Goal: Task Accomplishment & Management: Manage account settings

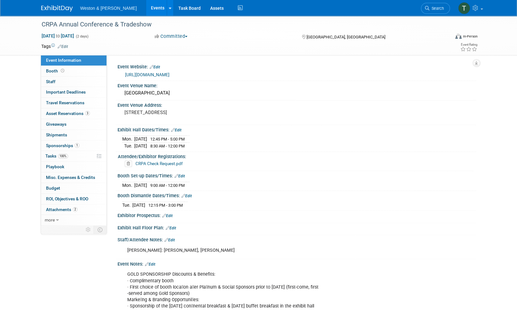
click at [171, 238] on link "Edit" at bounding box center [169, 240] width 10 height 4
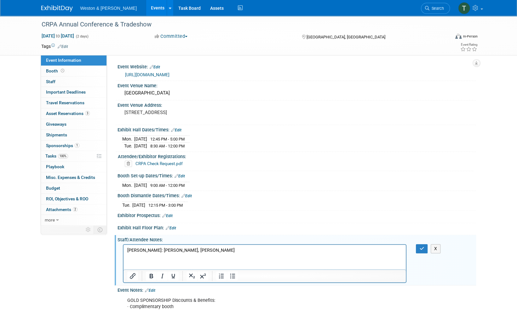
click at [214, 250] on p "[PERSON_NAME]: [PERSON_NAME], [PERSON_NAME]" at bounding box center [264, 250] width 275 height 6
click at [243, 252] on p "[PERSON_NAME]: [PERSON_NAME], [PERSON_NAME], [PERSON_NAME]" at bounding box center [264, 250] width 275 height 6
click at [420, 246] on icon "button" at bounding box center [421, 248] width 5 height 4
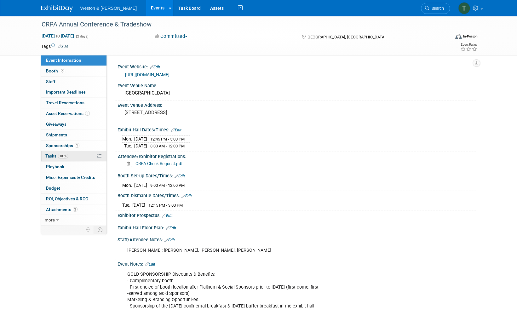
click at [52, 155] on span "Tasks 100%" at bounding box center [56, 155] width 23 height 5
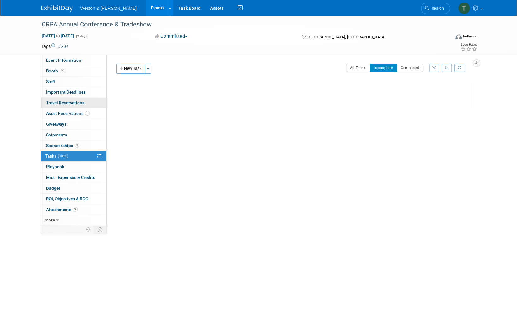
click at [64, 101] on span "Travel Reservations 0" at bounding box center [65, 102] width 38 height 5
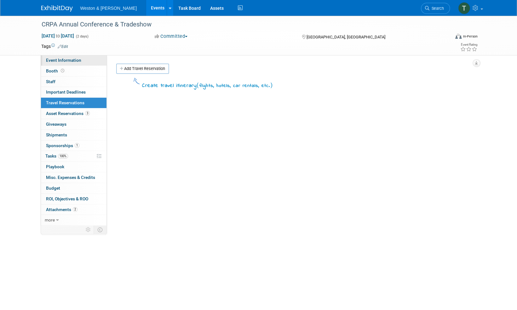
click at [72, 59] on span "Event Information" at bounding box center [63, 60] width 35 height 5
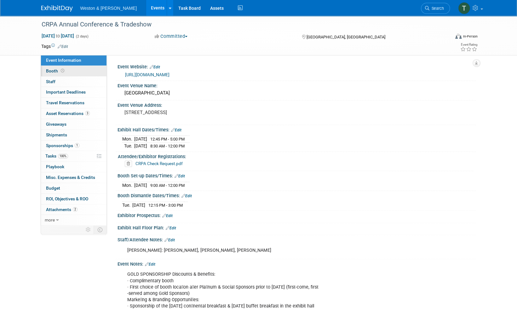
click at [54, 69] on span "Booth" at bounding box center [56, 70] width 20 height 5
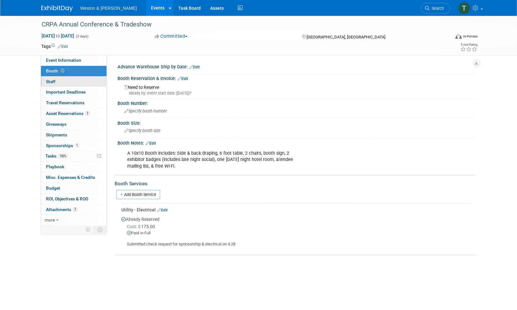
click at [50, 82] on span "Staff 0" at bounding box center [50, 81] width 9 height 5
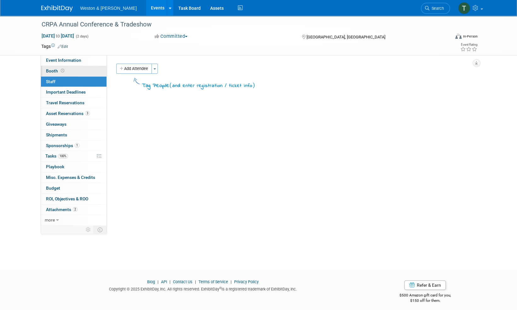
click at [50, 69] on span "Booth" at bounding box center [56, 70] width 20 height 5
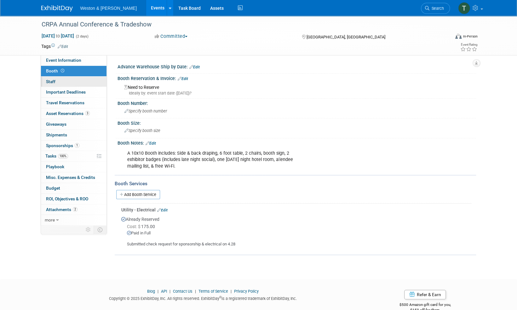
click at [62, 82] on link "0 Staff 0" at bounding box center [74, 82] width 66 height 10
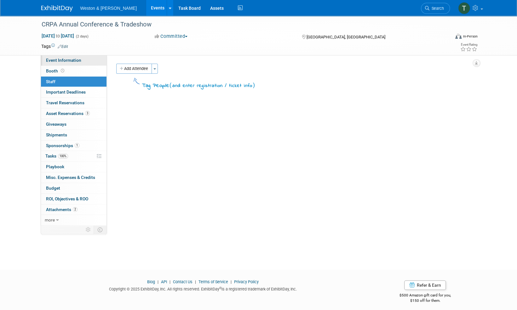
click at [71, 60] on span "Event Information" at bounding box center [63, 60] width 35 height 5
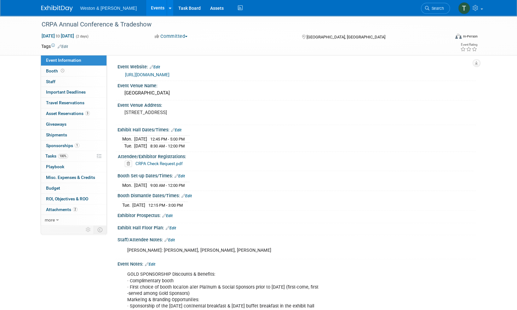
scroll to position [126, 0]
